Goal: Browse casually: Explore the website without a specific task or goal

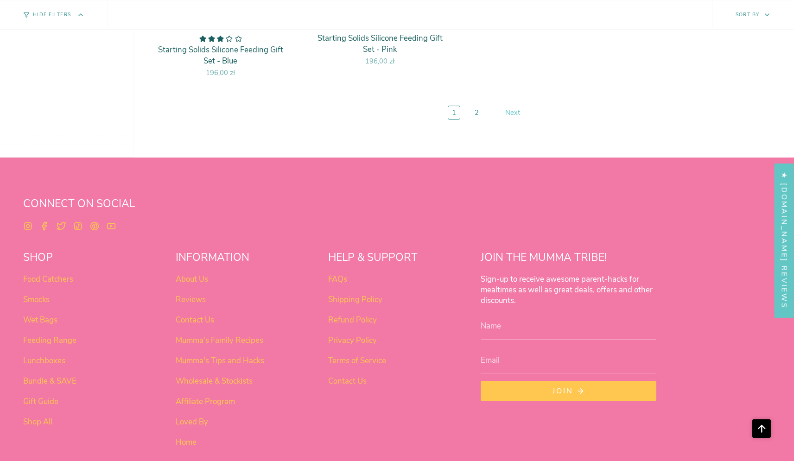
scroll to position [4123, 0]
